Goal: Transaction & Acquisition: Purchase product/service

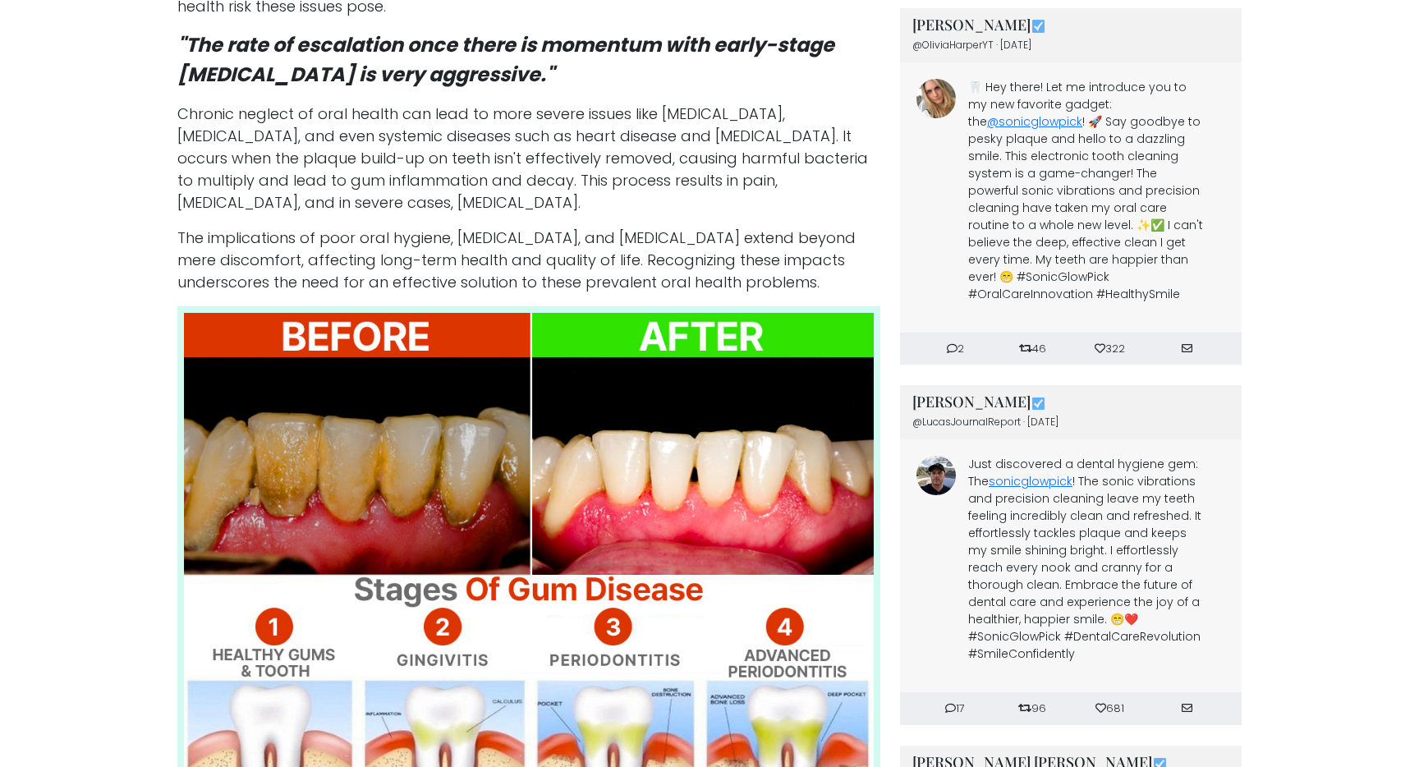
scroll to position [1517, 0]
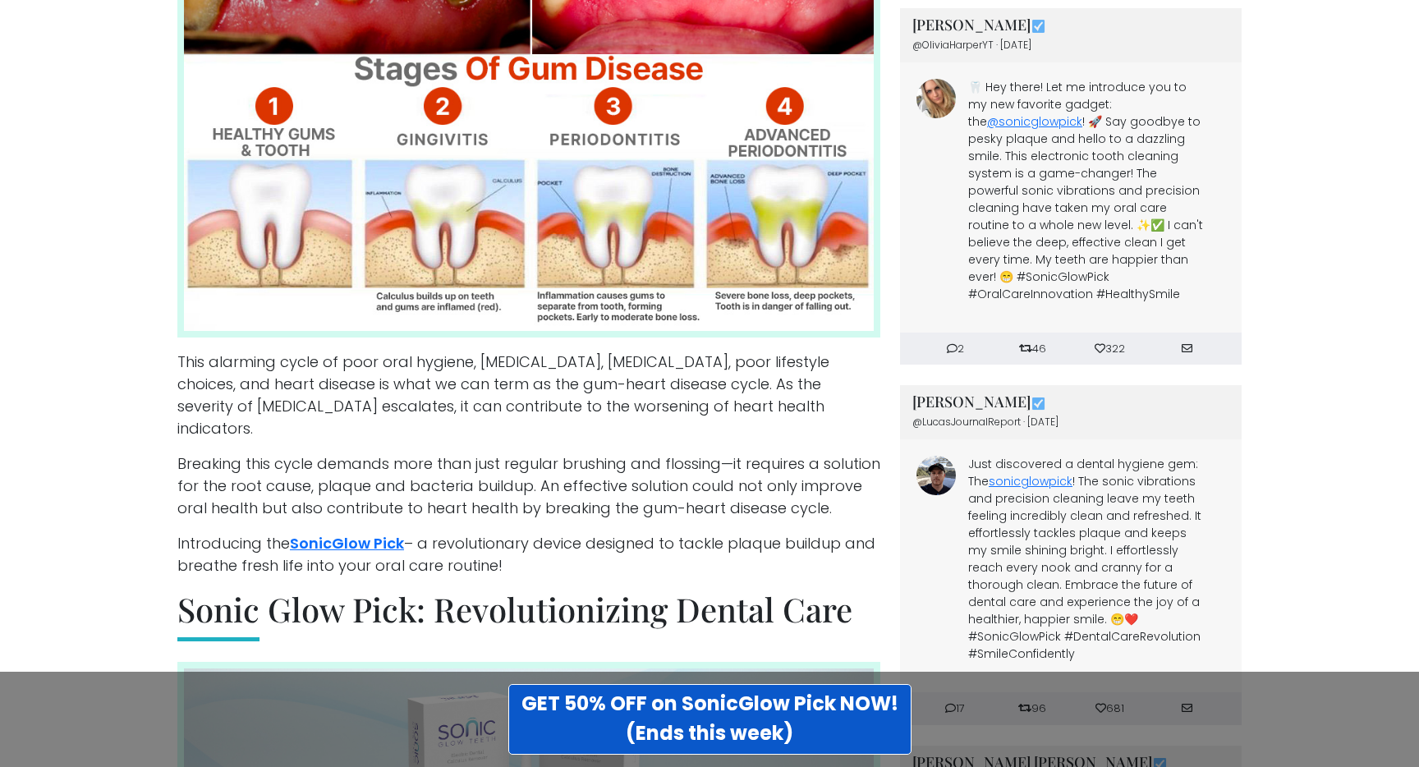
click at [571, 191] on img at bounding box center [528, 62] width 703 height 552
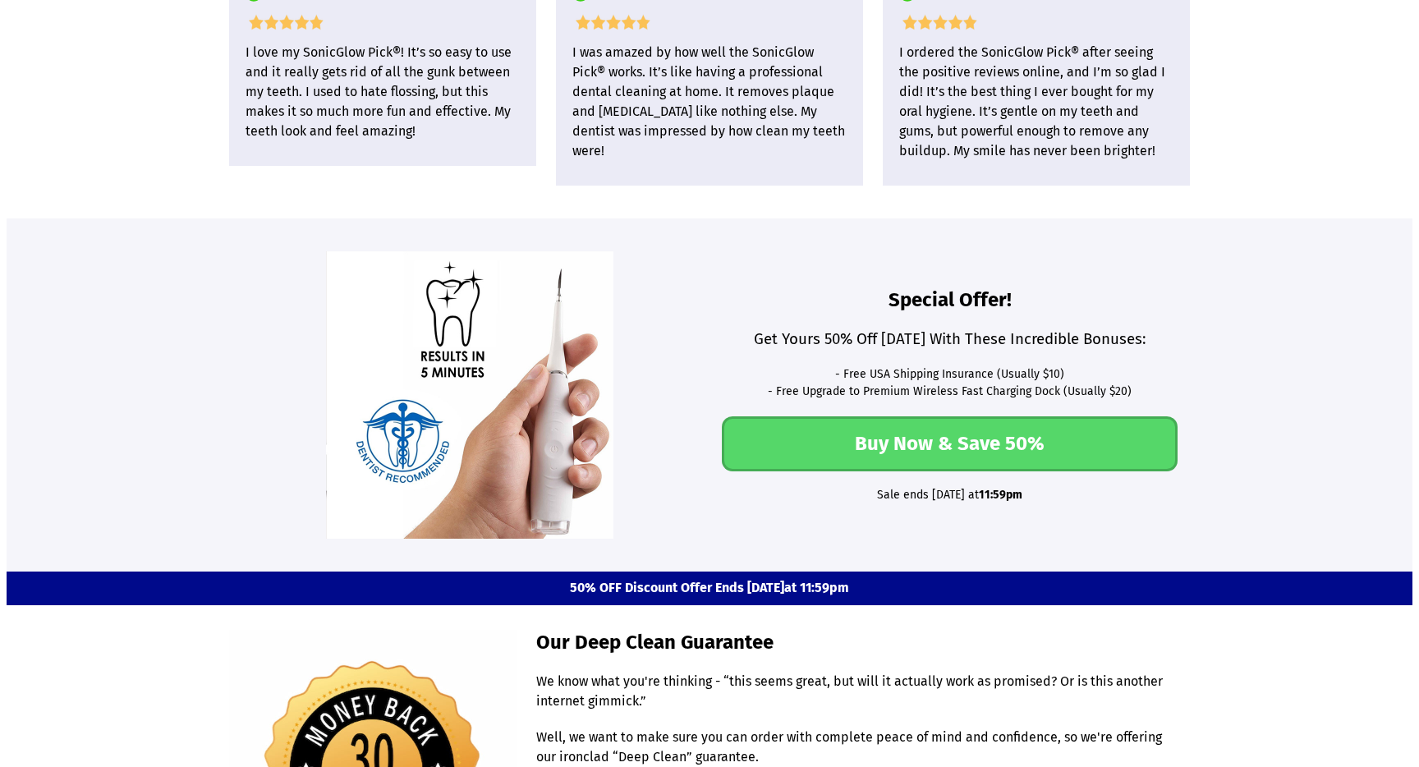
scroll to position [4335, 0]
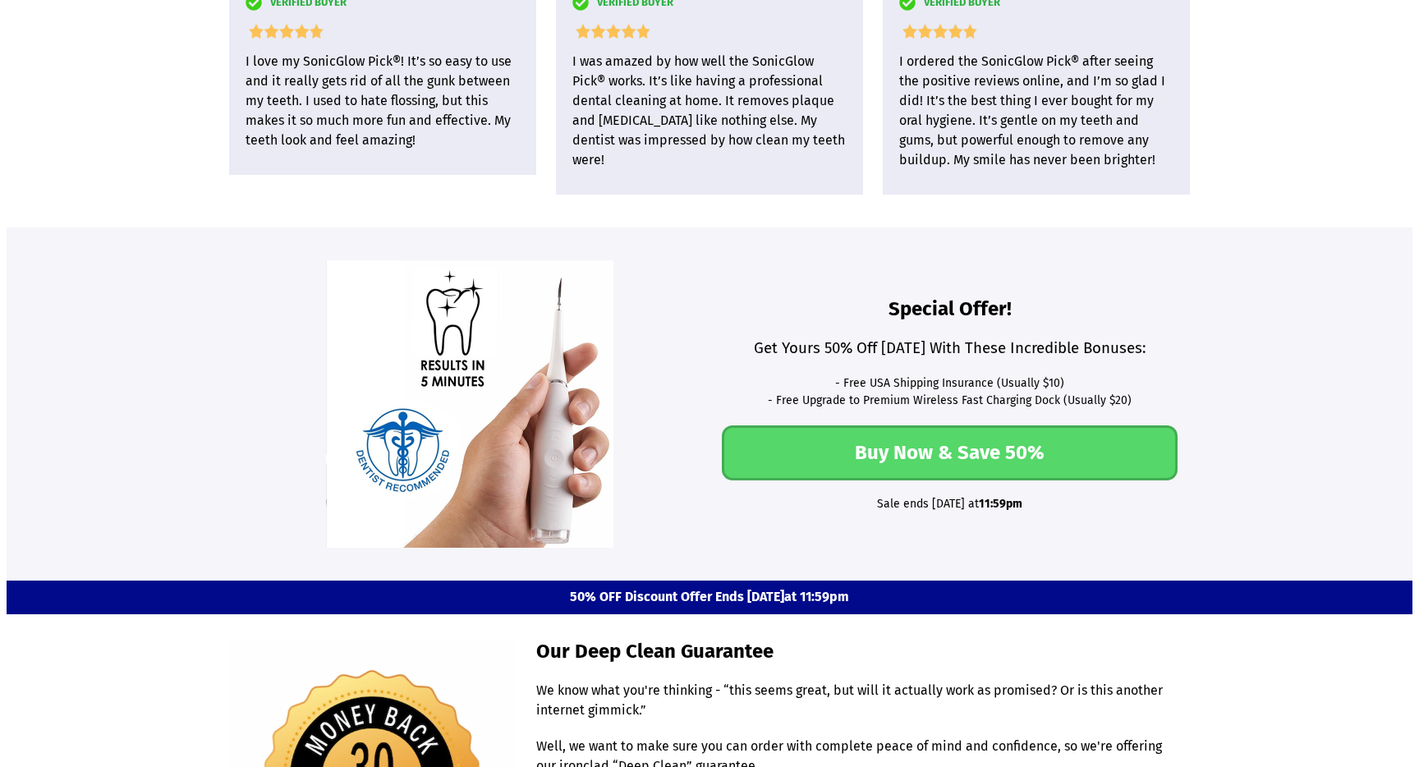
click at [946, 425] on link "Buy Now & Save 50%" at bounding box center [950, 452] width 456 height 55
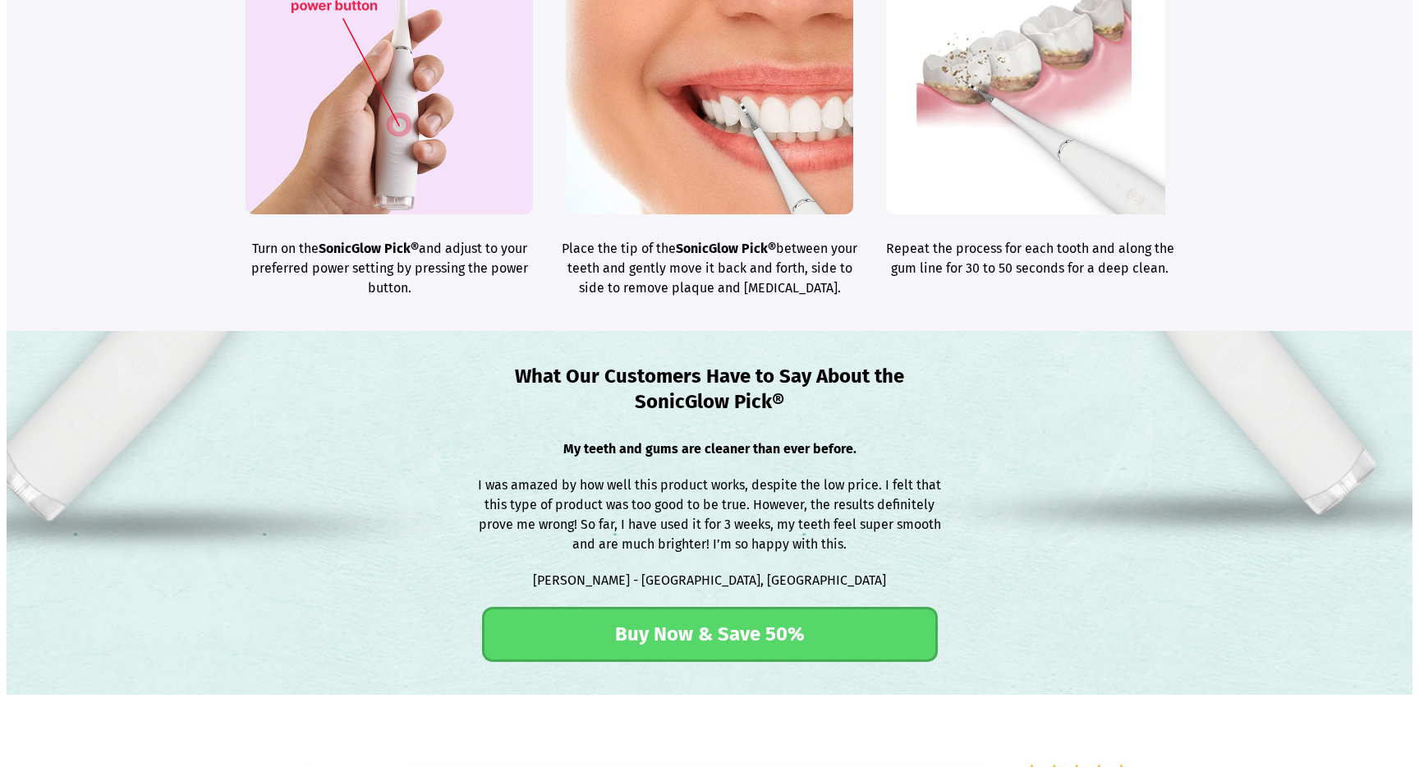
scroll to position [2904, 0]
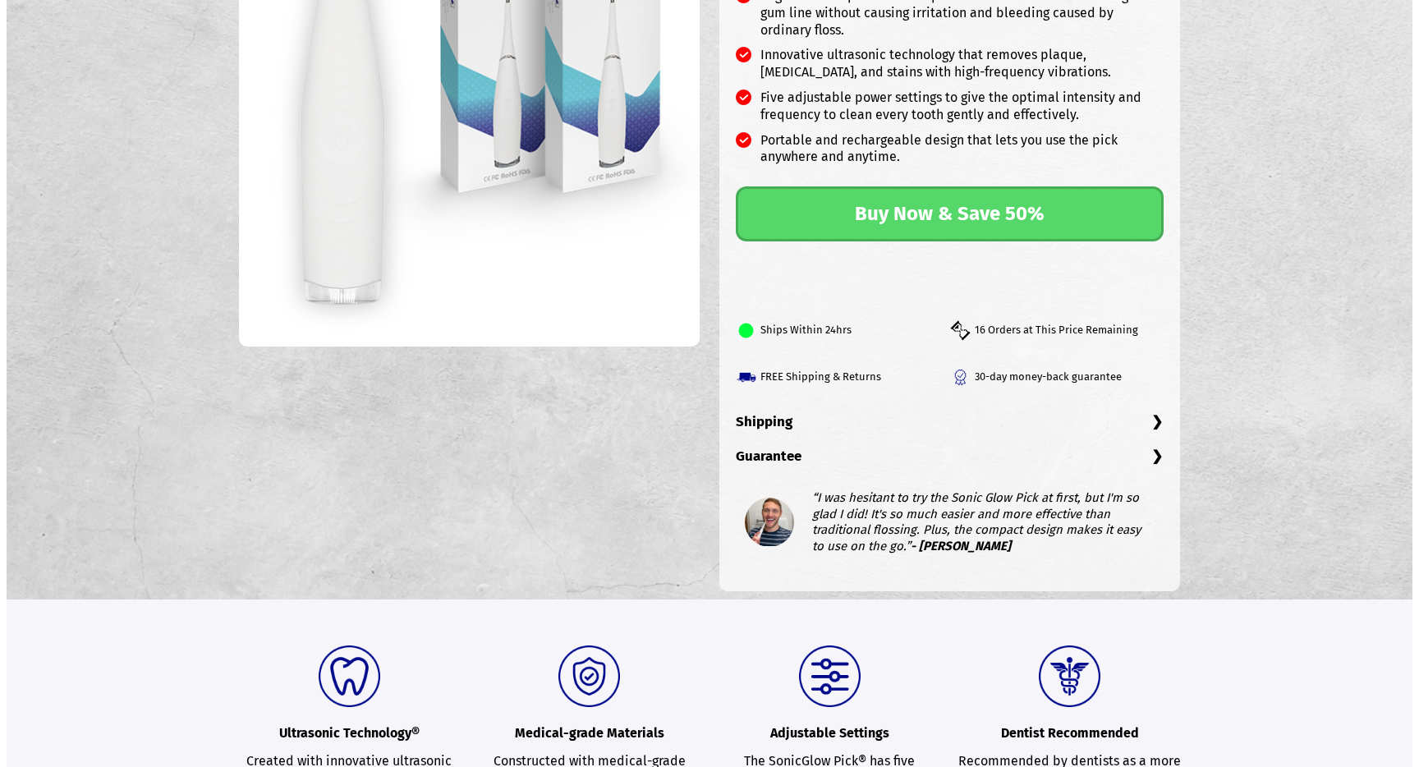
scroll to position [388, 0]
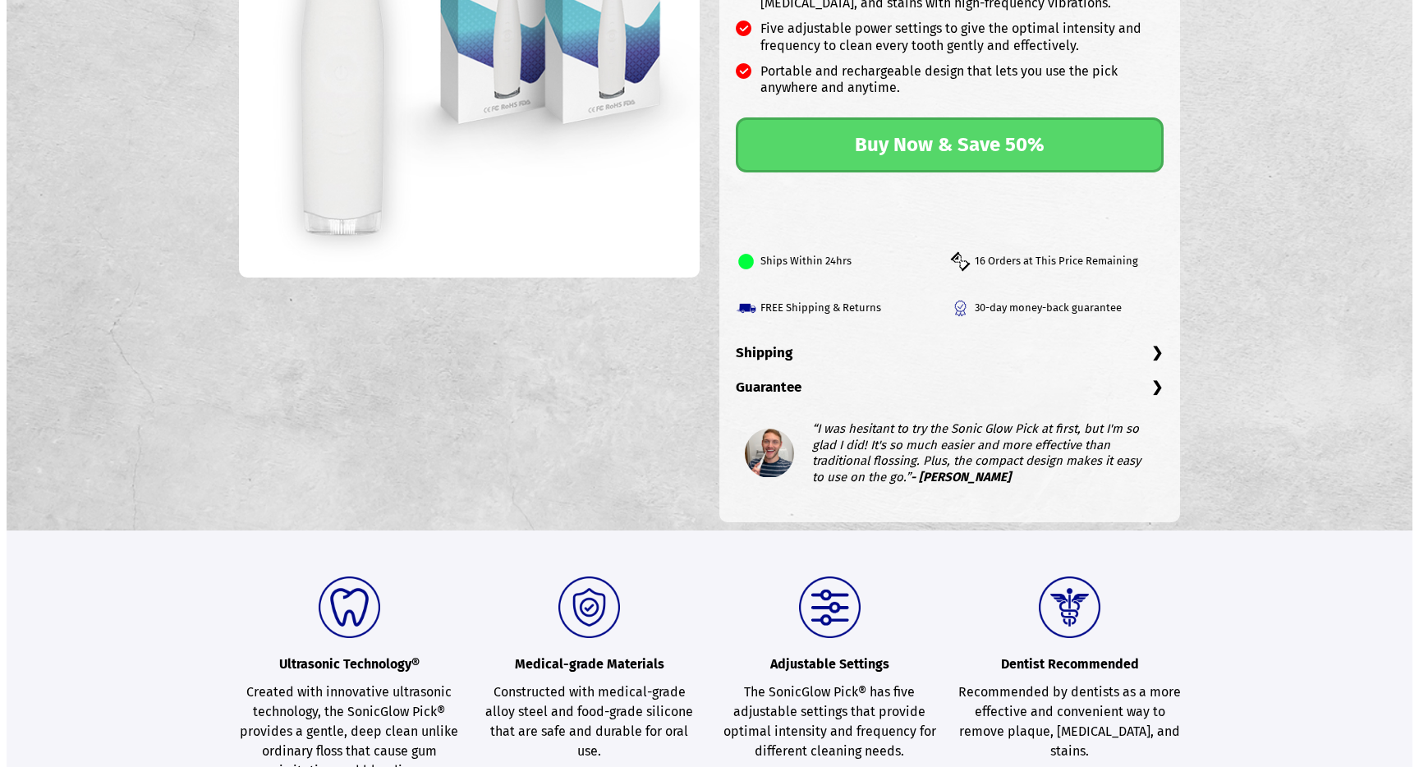
click at [889, 152] on link "Buy Now & Save 50%" at bounding box center [950, 144] width 429 height 55
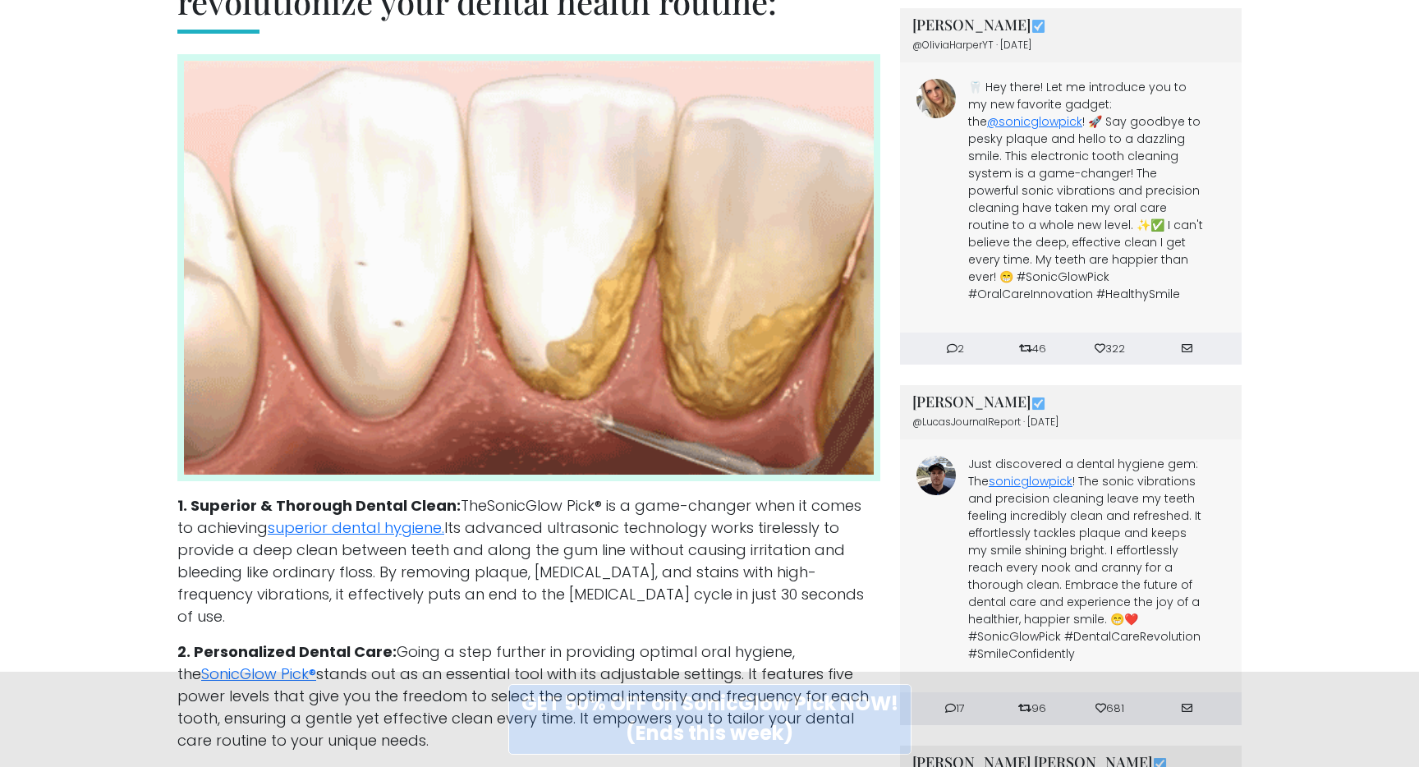
scroll to position [4382, 0]
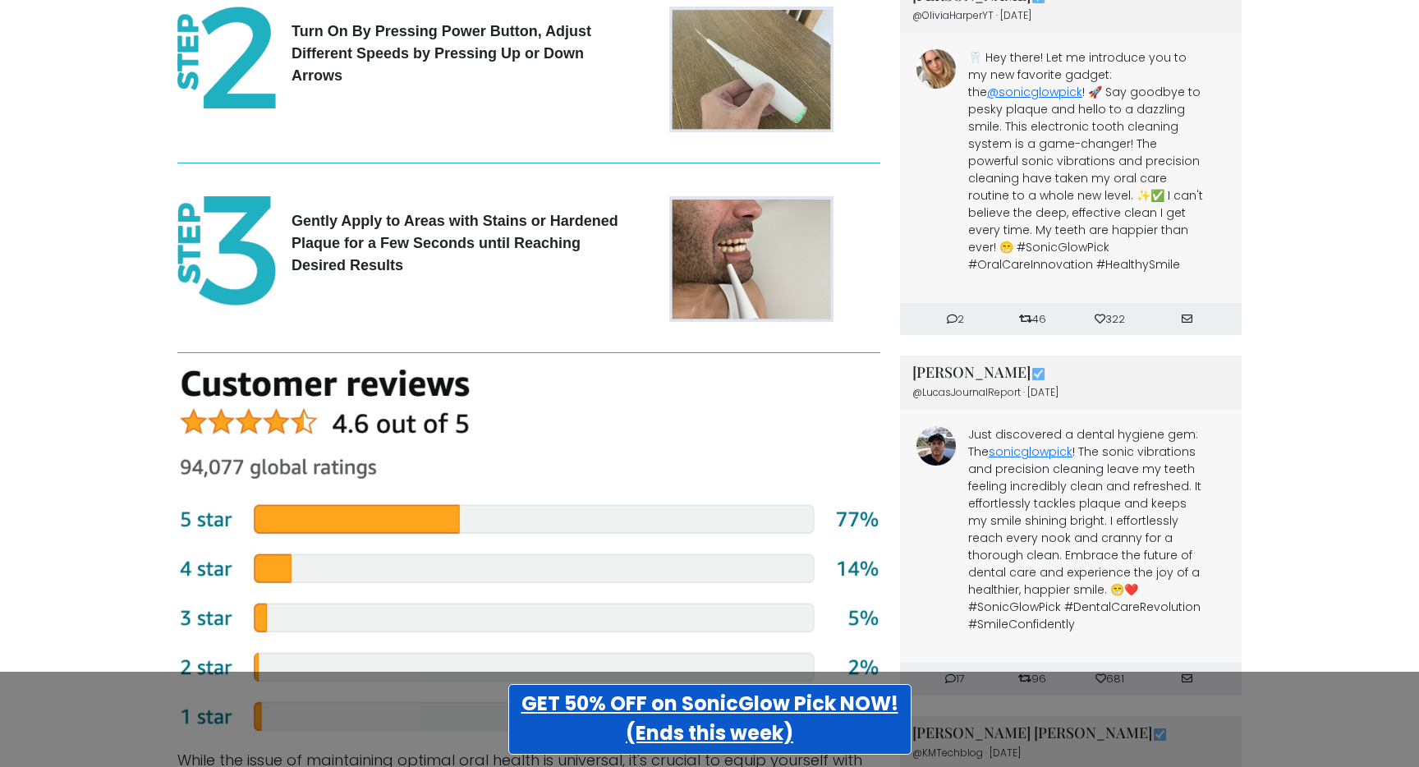
click at [789, 717] on link "GET 50% OFF on SonicGlow Pick NOW! (Ends this week)" at bounding box center [709, 719] width 403 height 71
